Goal: Task Accomplishment & Management: Complete application form

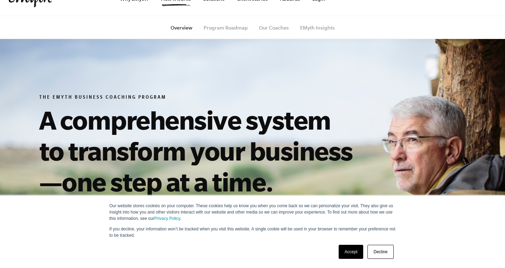
scroll to position [75, 0]
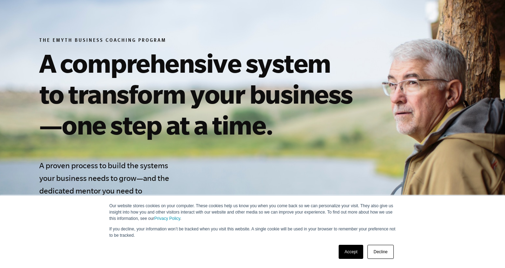
click at [345, 251] on link "Accept" at bounding box center [350, 251] width 25 height 14
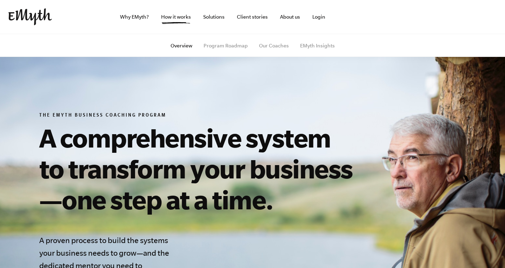
scroll to position [0, 0]
click at [139, 20] on link "Why EMyth?" at bounding box center [134, 17] width 40 height 34
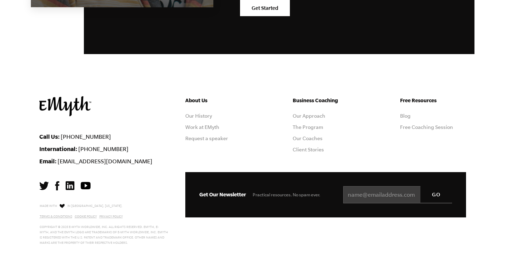
scroll to position [2032, 0]
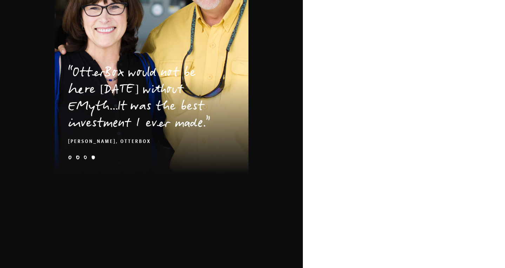
scroll to position [1157, 0]
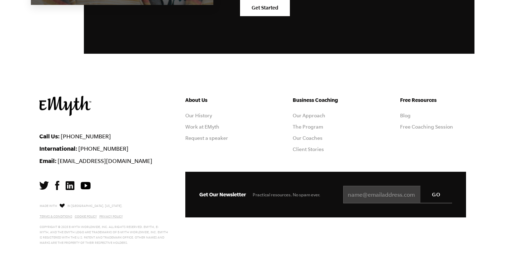
scroll to position [2256, 0]
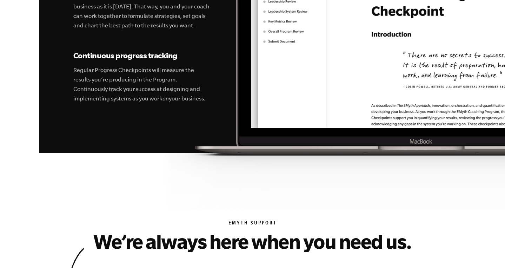
scroll to position [2694, 0]
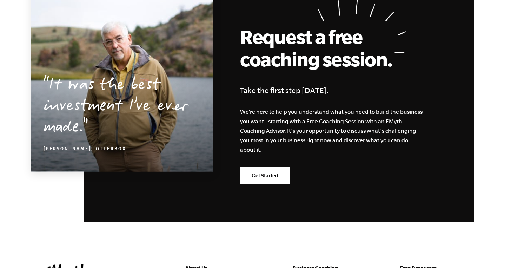
scroll to position [1185, 0]
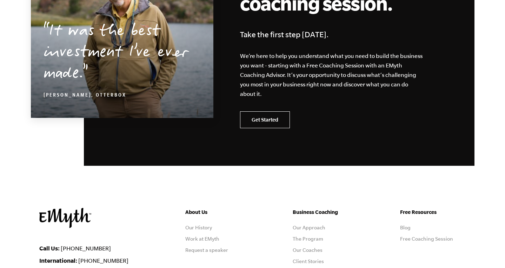
click at [278, 111] on link "Get Started" at bounding box center [265, 119] width 50 height 17
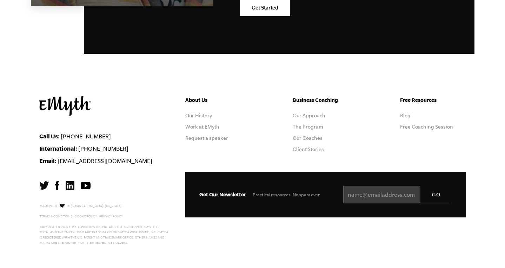
scroll to position [2256, 0]
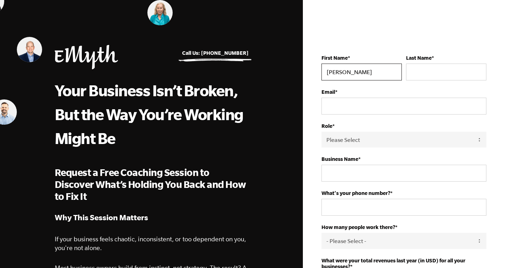
type input "Felipe"
type input "Cruz"
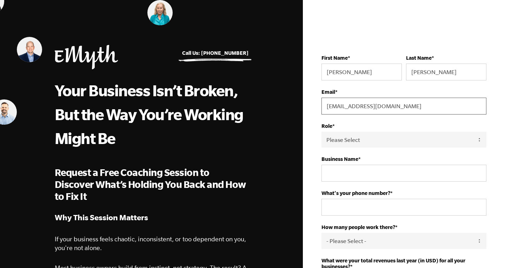
type input "fcruz@amerivet.co"
select select "Partner / Co-Owner"
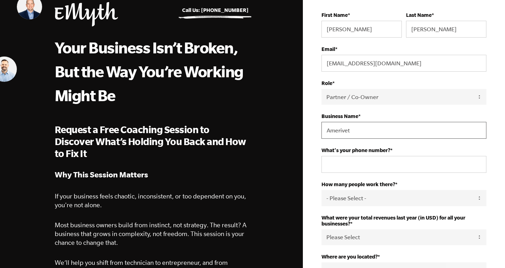
scroll to position [54, 0]
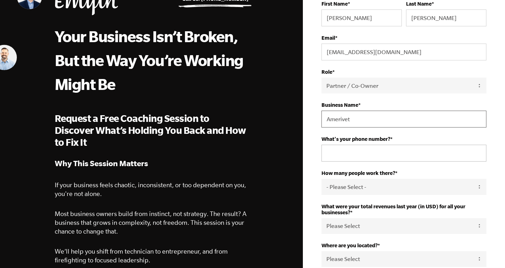
type input "Amerivet"
type input "+34613015235"
click at [441, 142] on div "What's your phone number? * +34613015235" at bounding box center [403, 149] width 165 height 26
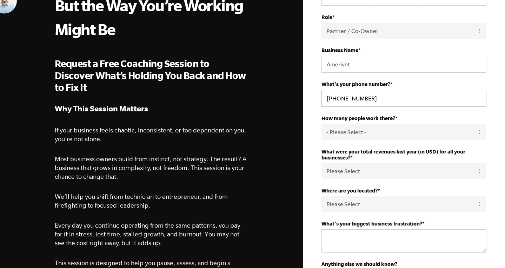
scroll to position [135, 0]
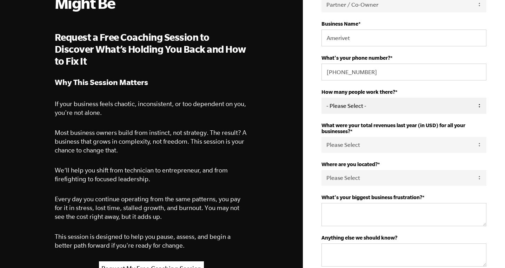
select select "20-34"
click at [316, 121] on div "First Name * Felipe Last Name * Cruz Email * fcruz@amerivet.co Role * Please Se…" at bounding box center [404, 118] width 186 height 436
select select "5-10M"
click at [317, 154] on div "First Name * Felipe Last Name * Cruz Email * fcruz@amerivet.co Role * Please Se…" at bounding box center [404, 118] width 186 height 436
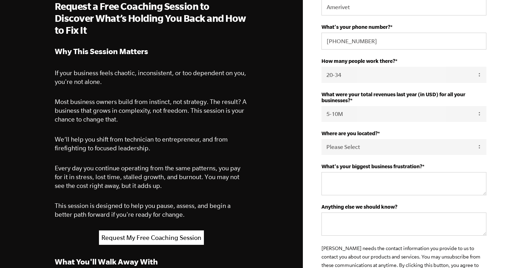
scroll to position [176, 0]
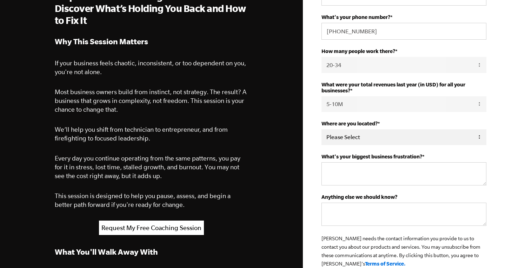
select select "Colombia"
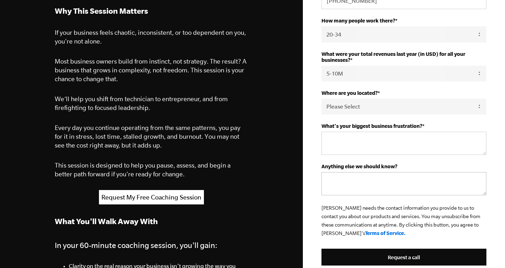
scroll to position [214, 0]
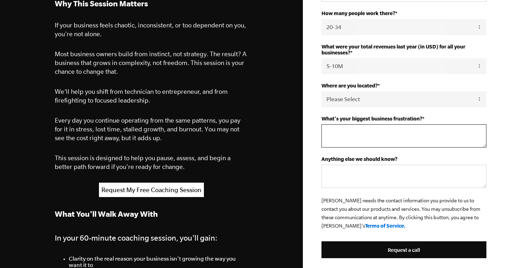
click at [358, 138] on textarea "What's your biggest business frustration? *" at bounding box center [403, 135] width 165 height 23
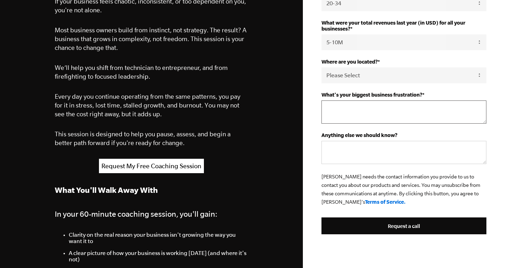
scroll to position [252, 0]
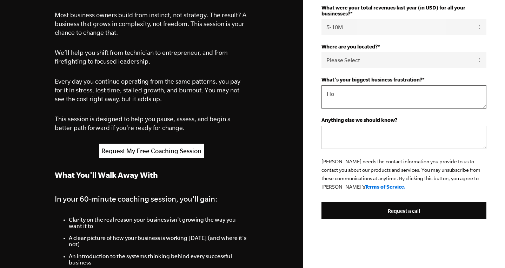
type textarea "H"
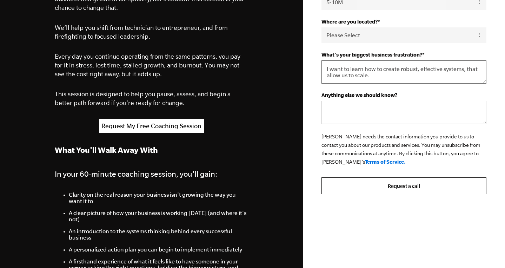
scroll to position [280, 0]
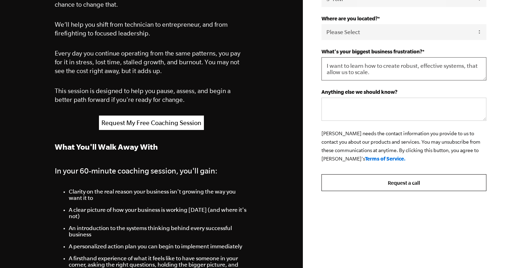
type textarea "I want to learn how to create robust, effective systems, that allow us to scale."
click at [374, 185] on input "Request a call" at bounding box center [403, 182] width 165 height 17
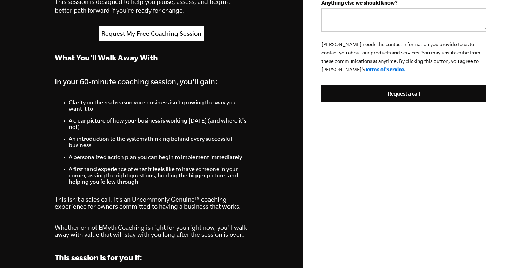
scroll to position [309, 0]
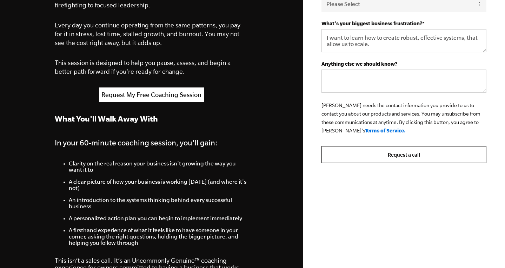
click at [394, 156] on input "Request a call" at bounding box center [403, 154] width 165 height 17
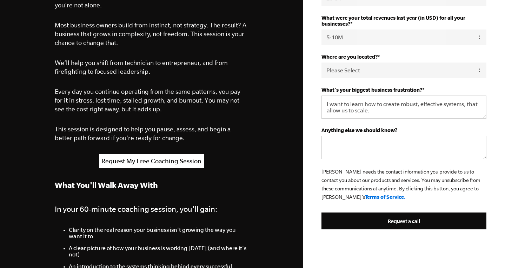
scroll to position [246, 0]
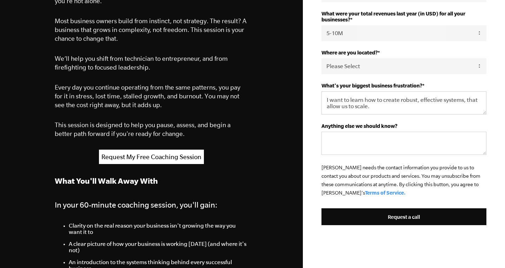
click at [365, 192] on link "Terms of Service." at bounding box center [385, 192] width 41 height 6
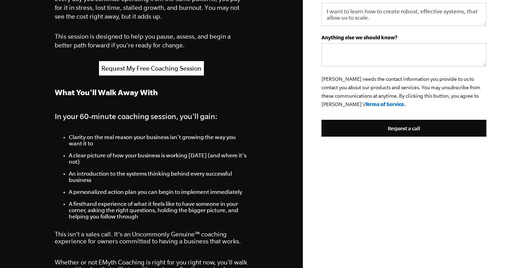
scroll to position [369, 0]
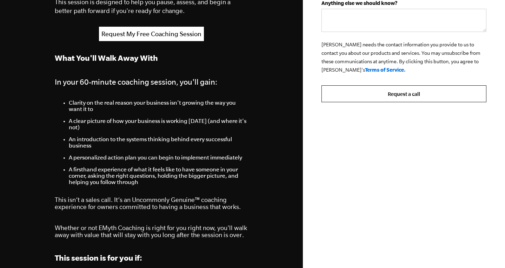
click at [409, 91] on input "Request a call" at bounding box center [403, 93] width 165 height 17
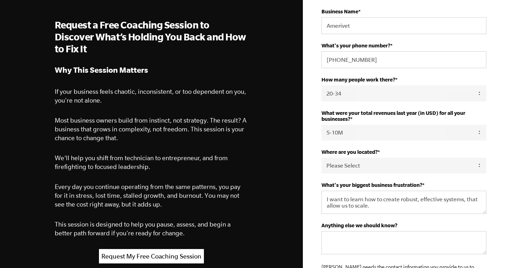
scroll to position [82, 0]
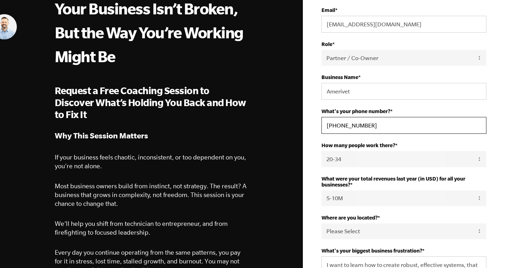
click at [330, 126] on input "+34613015235" at bounding box center [403, 125] width 165 height 17
type input "0034613015235"
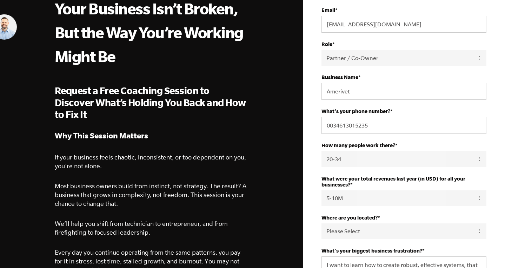
click at [313, 157] on div "First Name * Felipe Last Name * Cruz Email * fcruz@amerivet.co Role * Please Se…" at bounding box center [404, 171] width 186 height 436
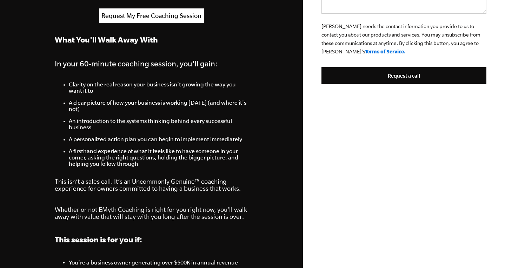
scroll to position [400, 0]
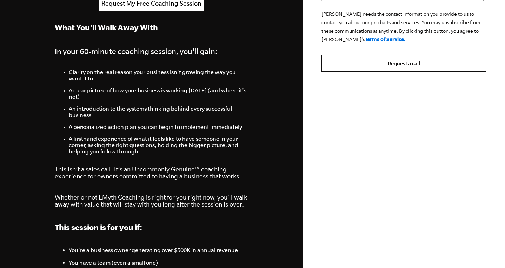
click at [397, 60] on input "Request a call" at bounding box center [403, 63] width 165 height 17
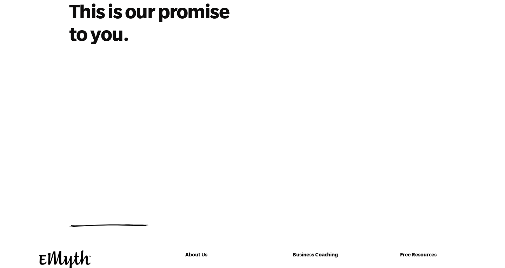
scroll to position [19, 0]
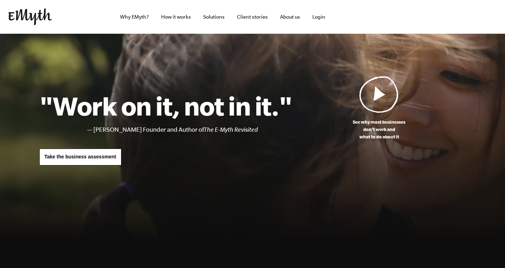
click at [102, 159] on span "Take the business assessment" at bounding box center [81, 157] width 72 height 6
click at [113, 156] on span "Take the business assessment" at bounding box center [81, 157] width 72 height 6
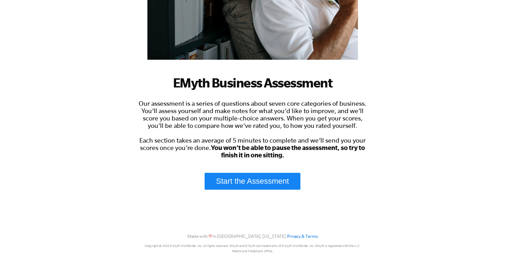
scroll to position [150, 0]
click at [245, 180] on link "Start the Assessment" at bounding box center [252, 181] width 96 height 17
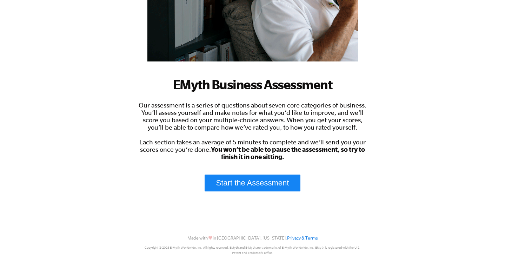
scroll to position [148, 0]
click at [244, 184] on link "Start the Assessment" at bounding box center [252, 182] width 96 height 17
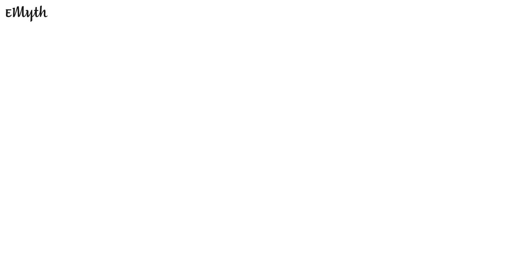
scroll to position [0, 0]
click at [37, 17] on img at bounding box center [27, 14] width 42 height 16
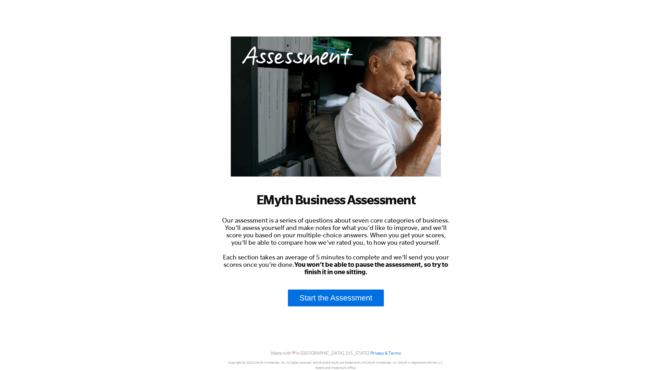
scroll to position [36, 0]
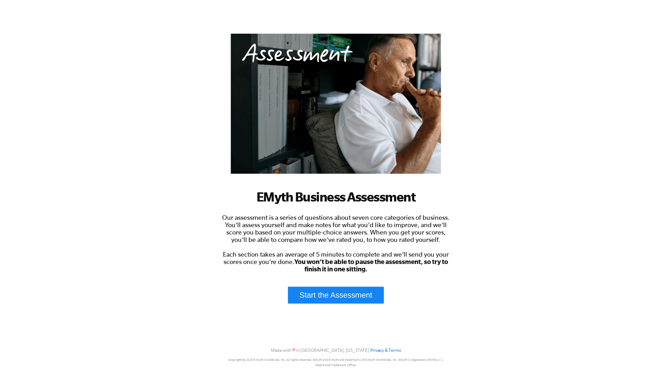
click at [352, 299] on link "Start the Assessment" at bounding box center [336, 294] width 96 height 17
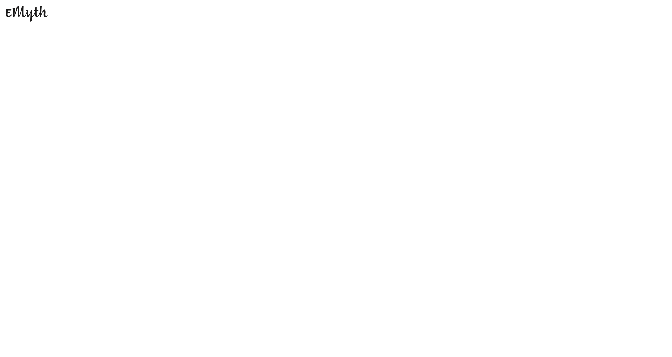
scroll to position [0, 0]
